Goal: Task Accomplishment & Management: Use online tool/utility

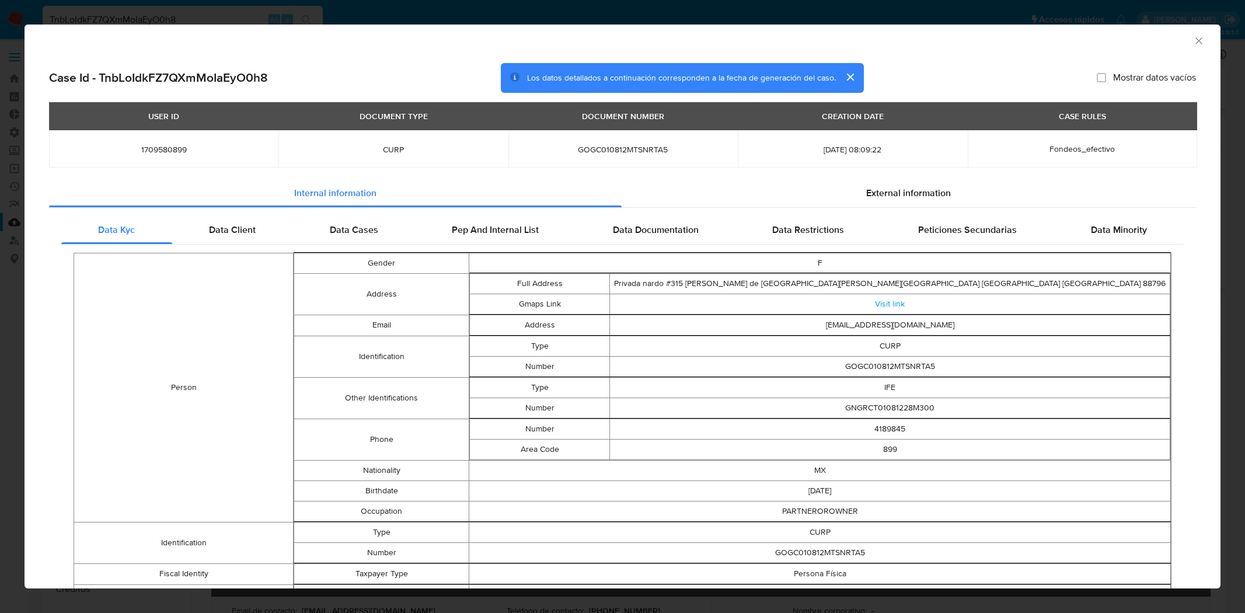
select select "10"
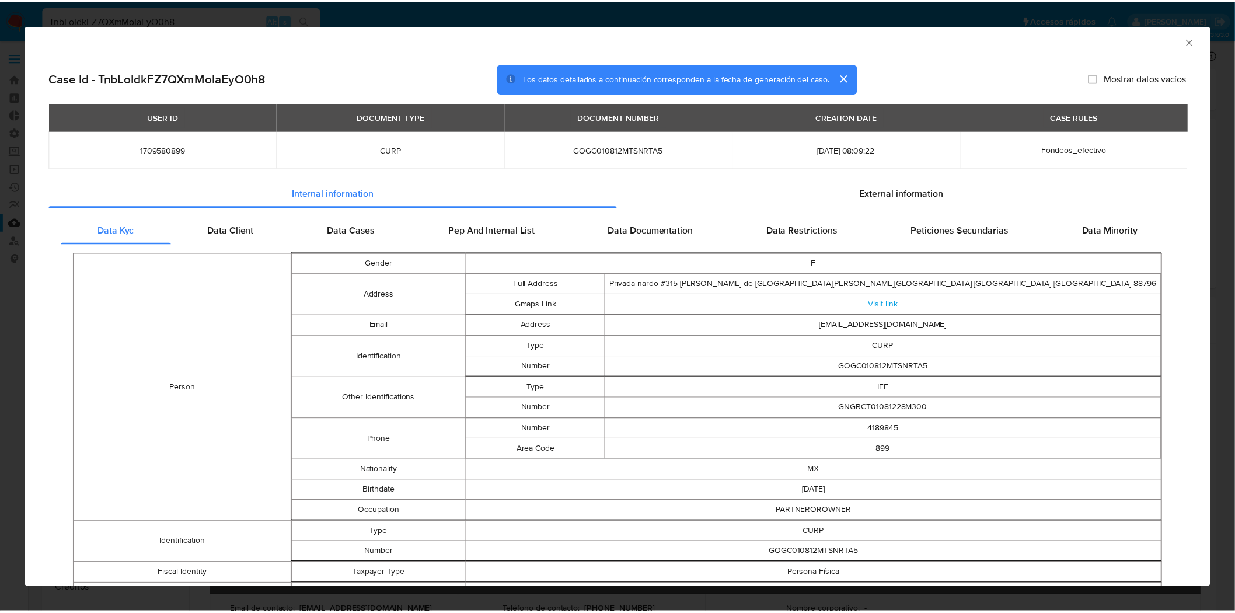
scroll to position [576, 0]
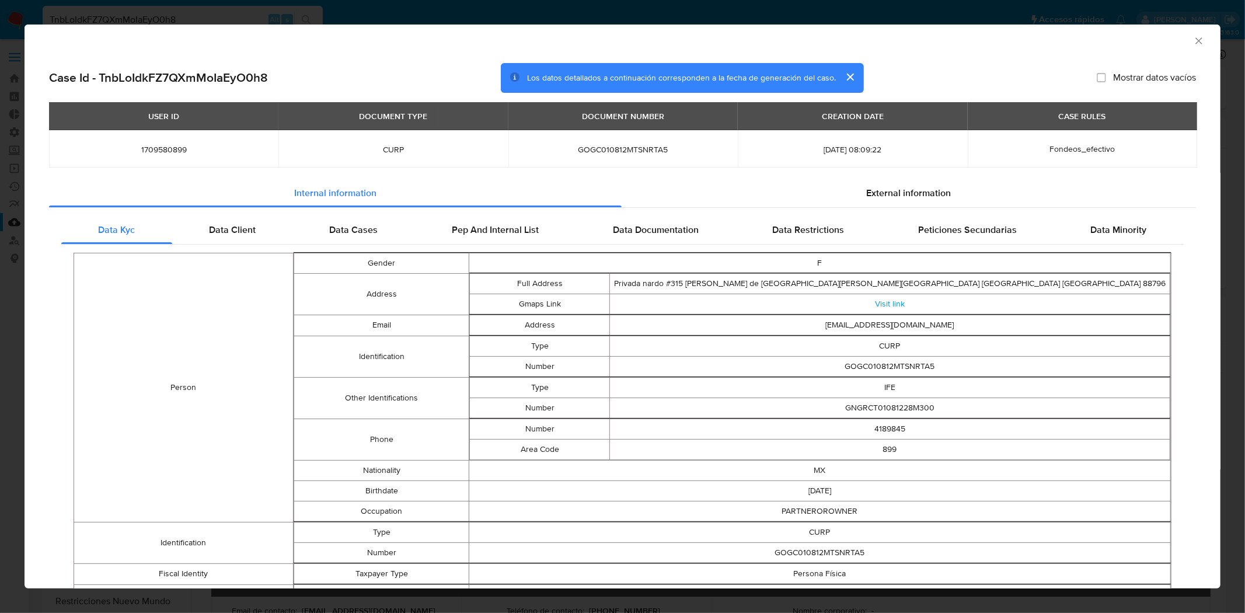
click at [1193, 37] on icon "Cerrar ventana" at bounding box center [1199, 41] width 12 height 12
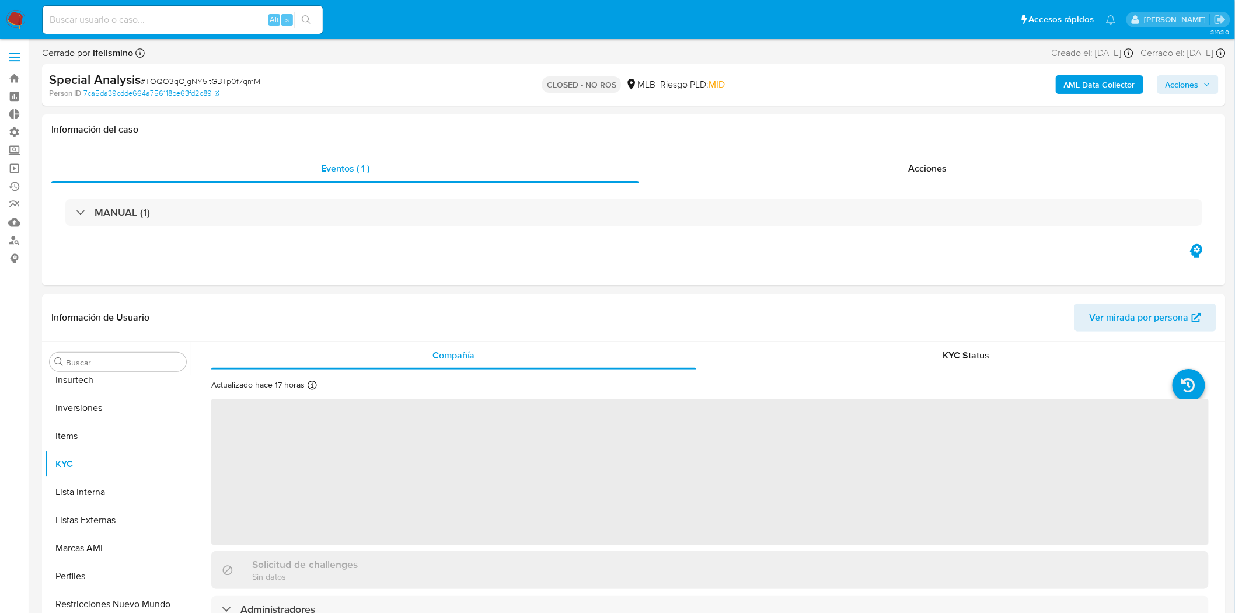
scroll to position [633, 0]
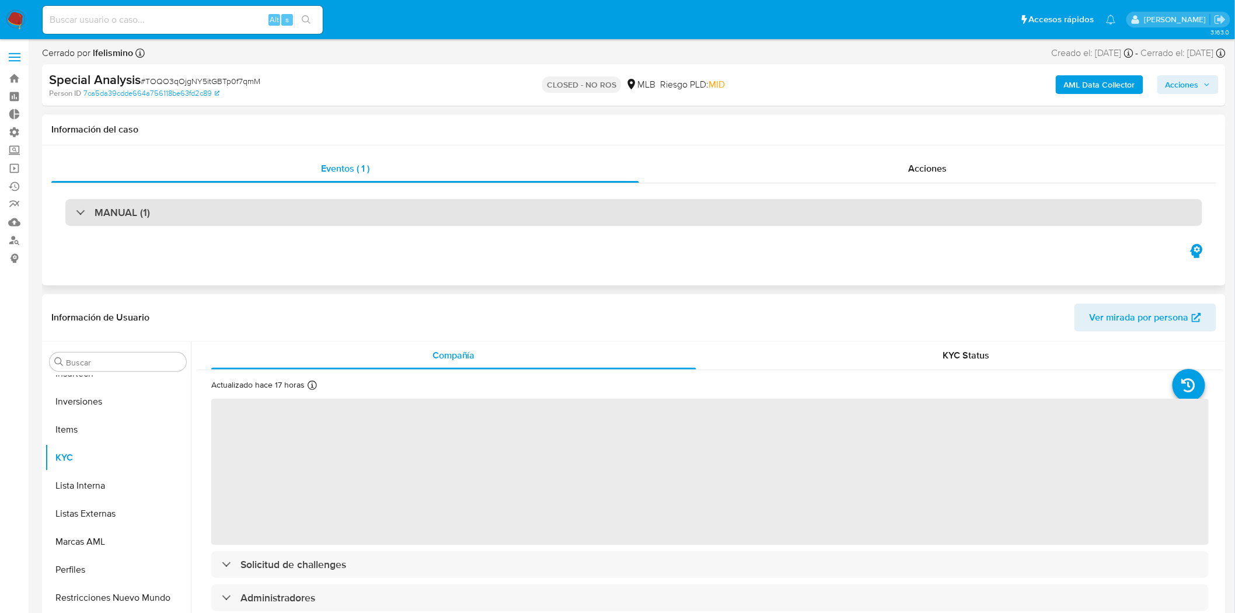
select select "10"
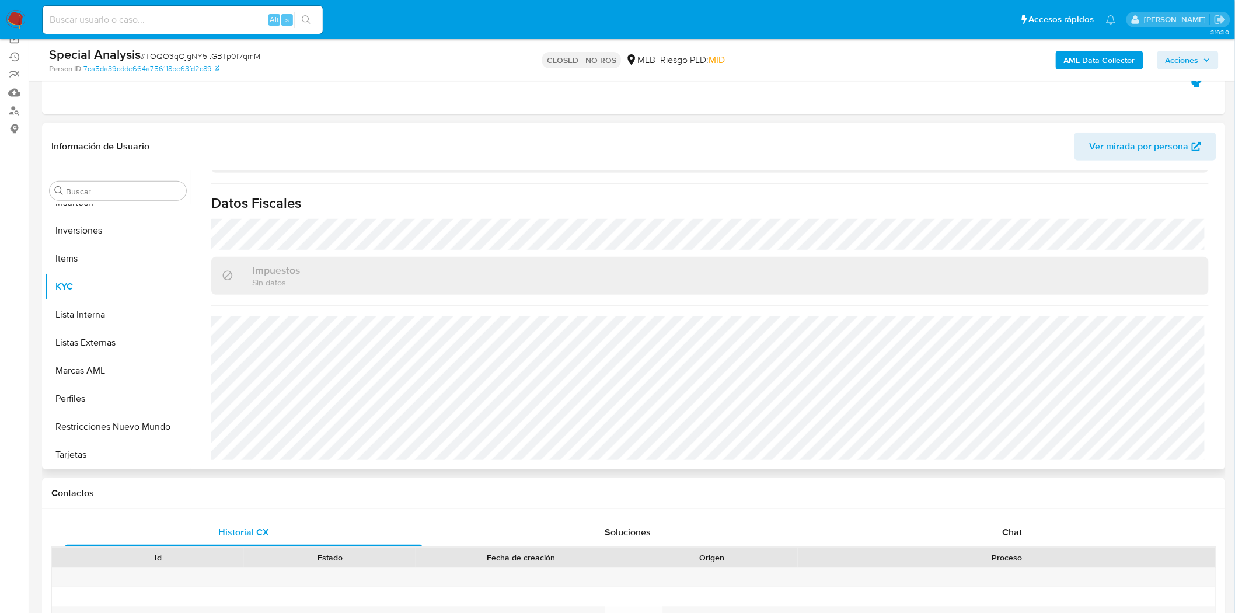
scroll to position [0, 0]
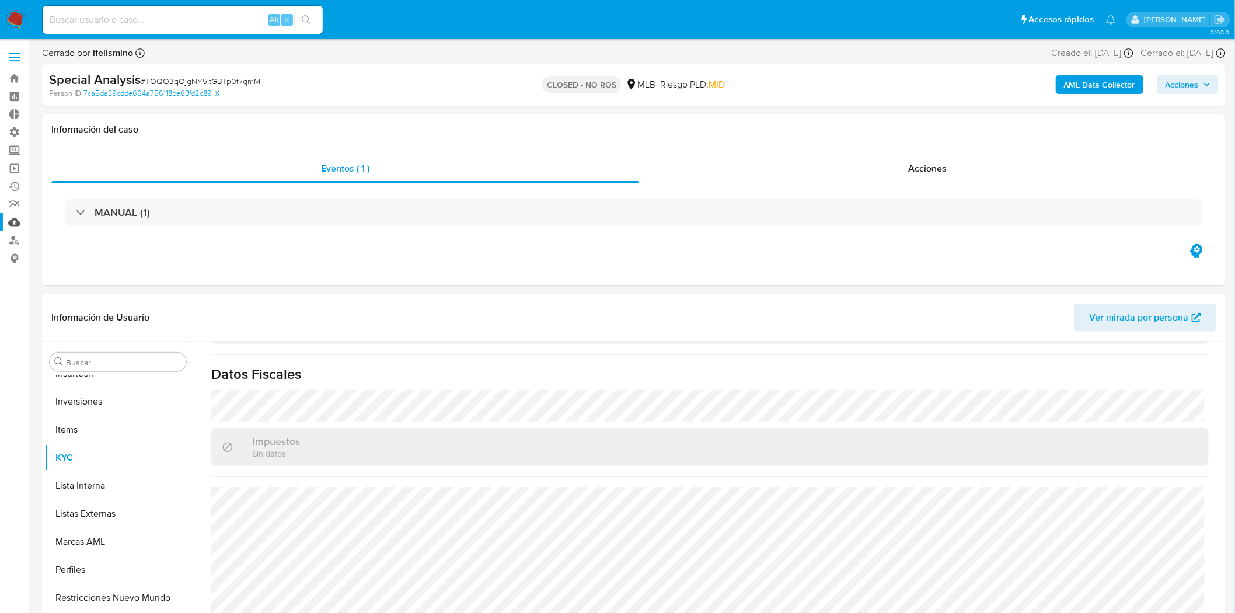
click at [22, 222] on link "Mulan" at bounding box center [69, 222] width 139 height 18
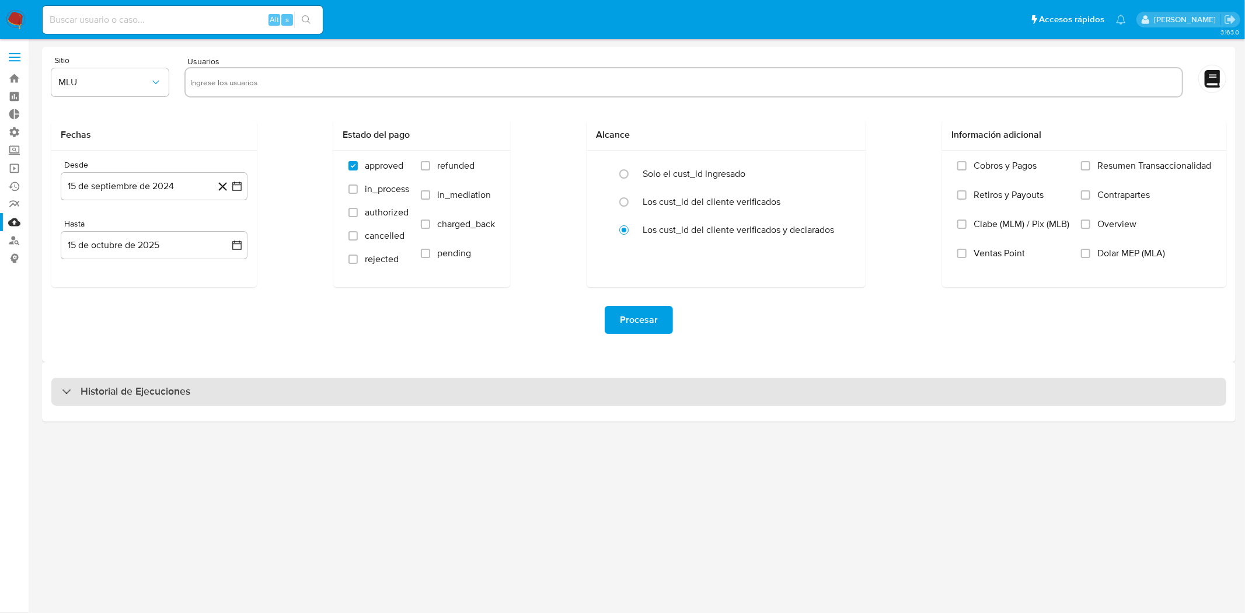
click at [114, 392] on h3 "Historial de Ejecuciones" at bounding box center [136, 392] width 110 height 14
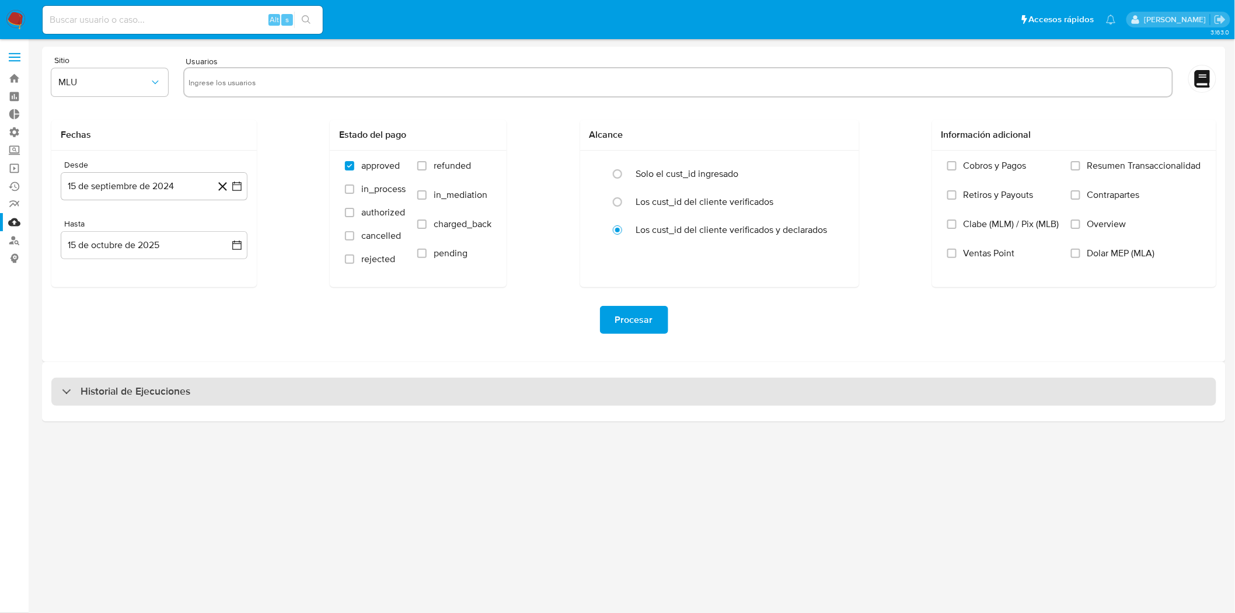
select select "10"
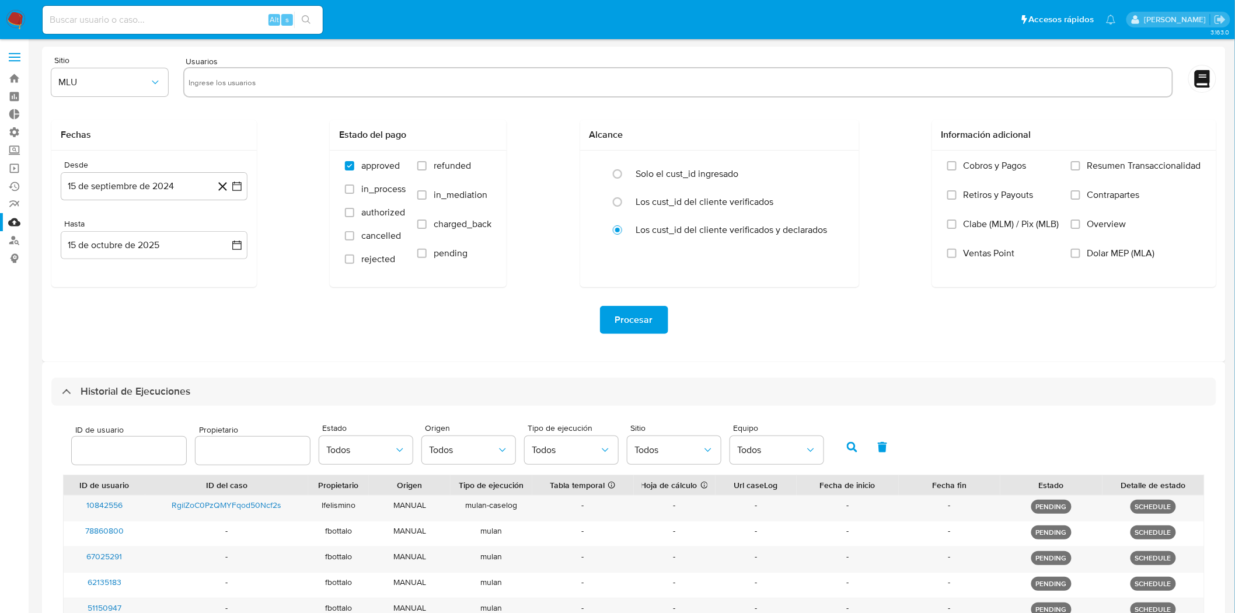
click at [123, 459] on div at bounding box center [129, 451] width 114 height 28
click at [123, 455] on input "number" at bounding box center [129, 450] width 114 height 15
paste input "214278920"
type input "214278920"
click at [847, 450] on icon "button" at bounding box center [852, 447] width 11 height 11
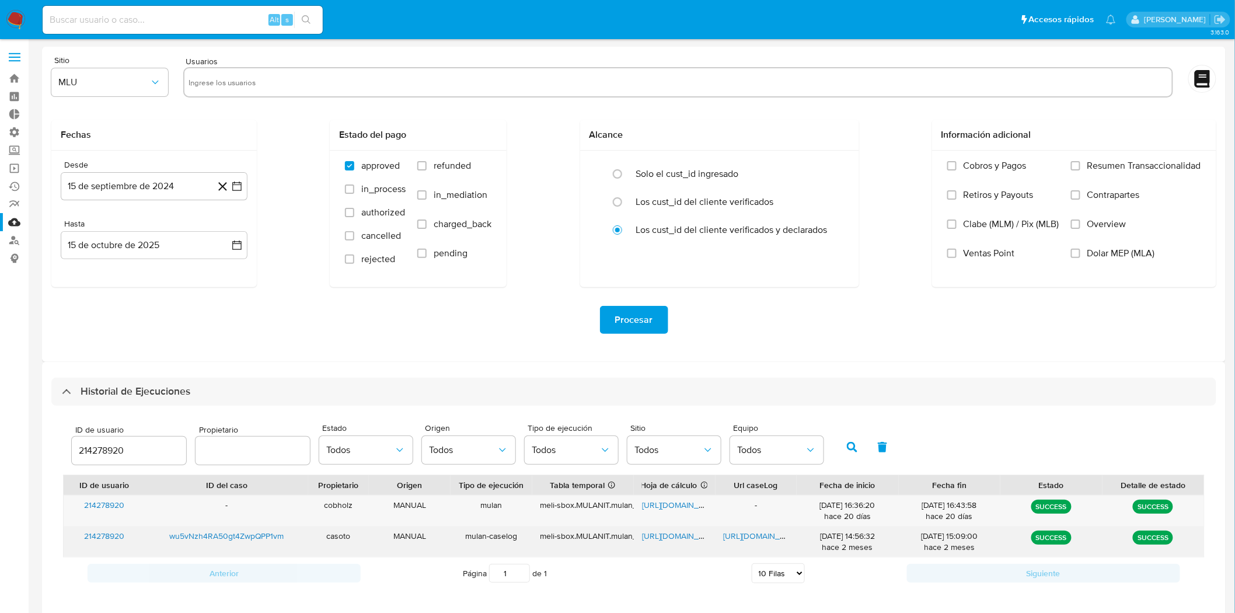
click at [744, 536] on span "https://docs.google.com/document/d/10oaXKYQtYrThTNoEEIwa0tPDx3VUUqD0c62rZsSZwho…" at bounding box center [764, 536] width 81 height 12
drag, startPoint x: 287, startPoint y: 537, endPoint x: 166, endPoint y: 534, distance: 120.8
click at [166, 534] on div "wu5vNzh4RA50gt4ZwpQPP1vm" at bounding box center [226, 541] width 163 height 30
drag, startPoint x: 135, startPoint y: 539, endPoint x: 83, endPoint y: 537, distance: 51.4
click at [83, 537] on div "214278920" at bounding box center [105, 541] width 82 height 30
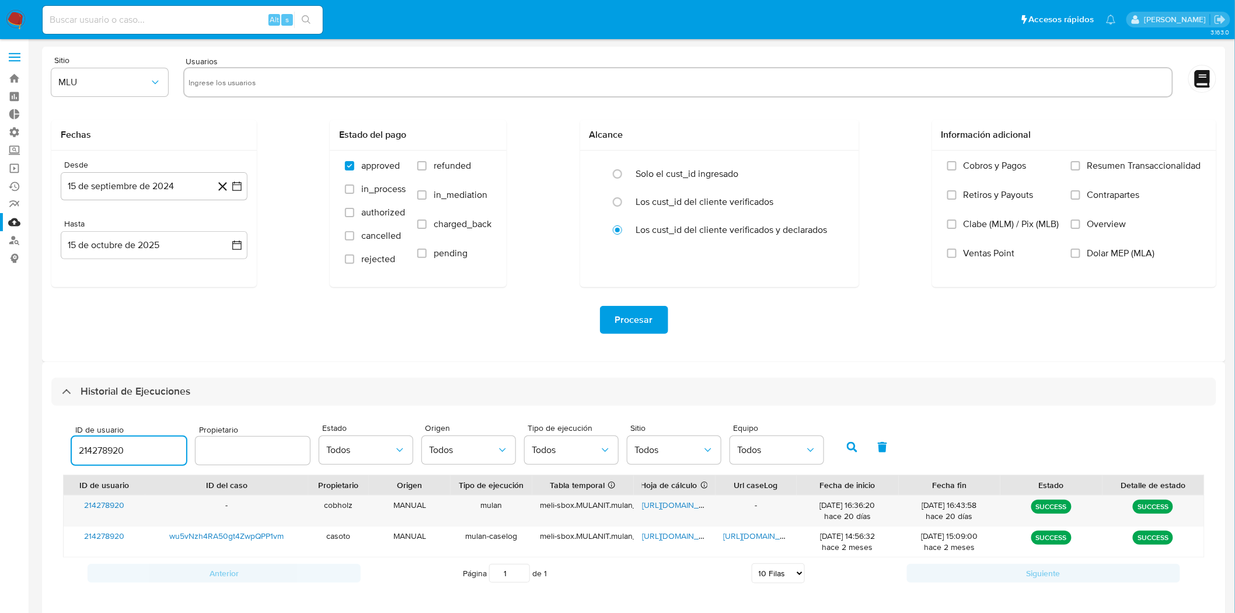
drag, startPoint x: 144, startPoint y: 454, endPoint x: 68, endPoint y: 453, distance: 75.9
click at [68, 453] on div "ID de usuario 214278920 Propietario Estado Todos Origen Todos Tipo de ejecución…" at bounding box center [447, 446] width 763 height 45
click at [143, 447] on input "number" at bounding box center [129, 450] width 114 height 15
type input "136313122"
click at [849, 445] on icon "button" at bounding box center [852, 447] width 11 height 11
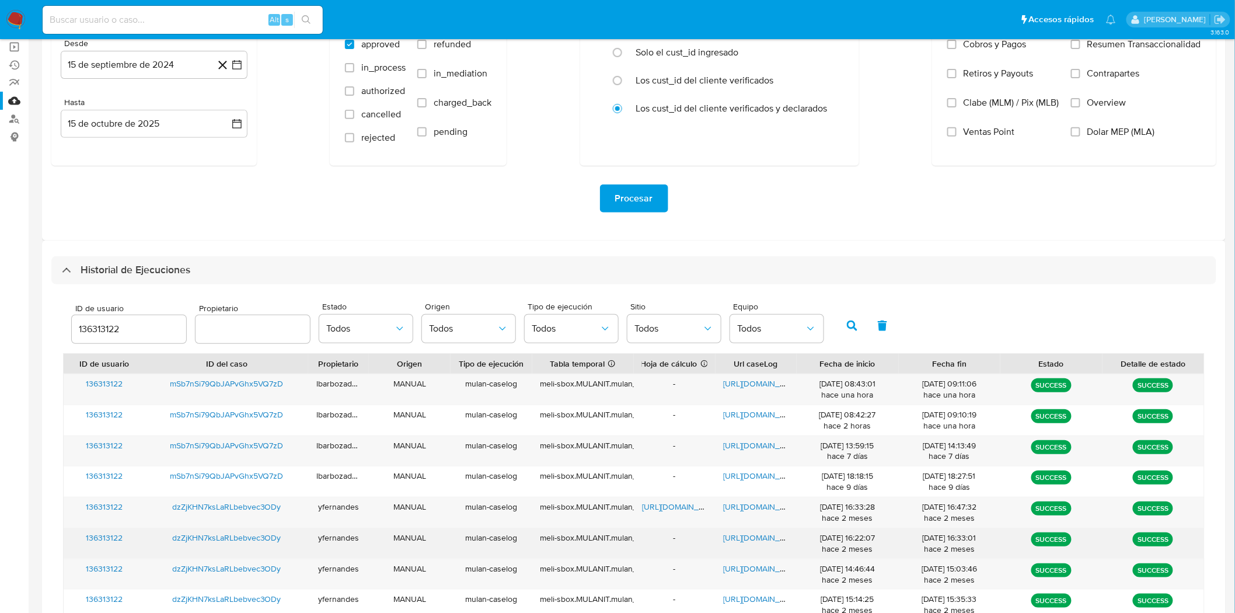
scroll to position [130, 0]
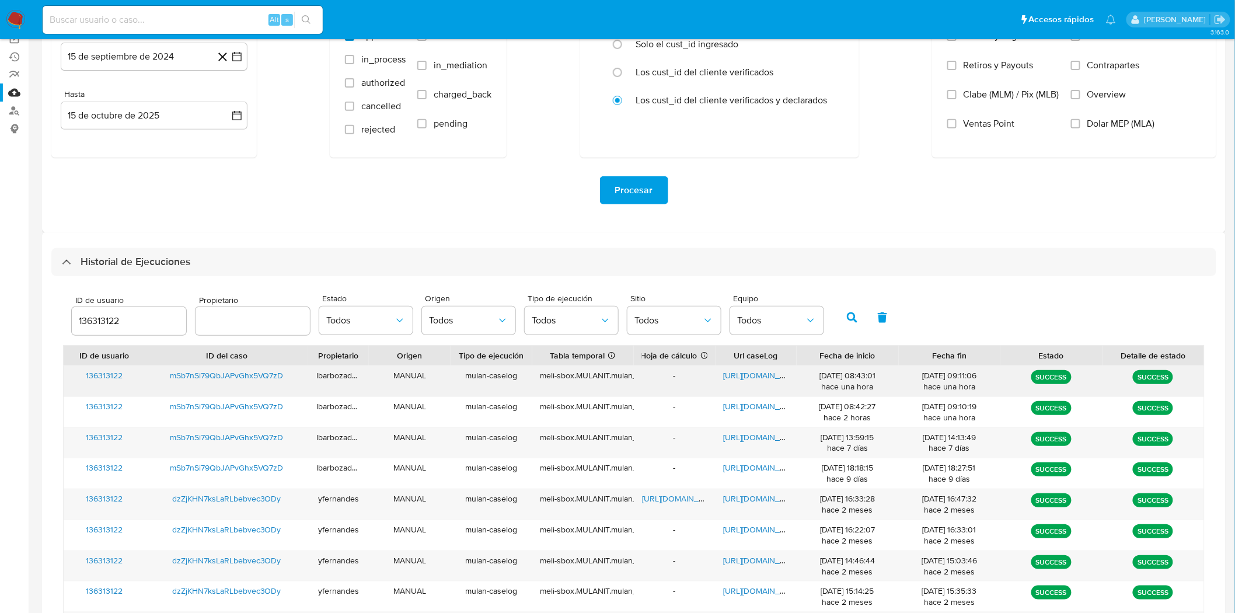
click at [745, 378] on span "https://docs.google.com/document/d/1aMXou74xE-EdP5qnrbZujvXO2NMxfNWg-Xqhi0F7WuU…" at bounding box center [764, 375] width 81 height 12
